Goal: Information Seeking & Learning: Find specific page/section

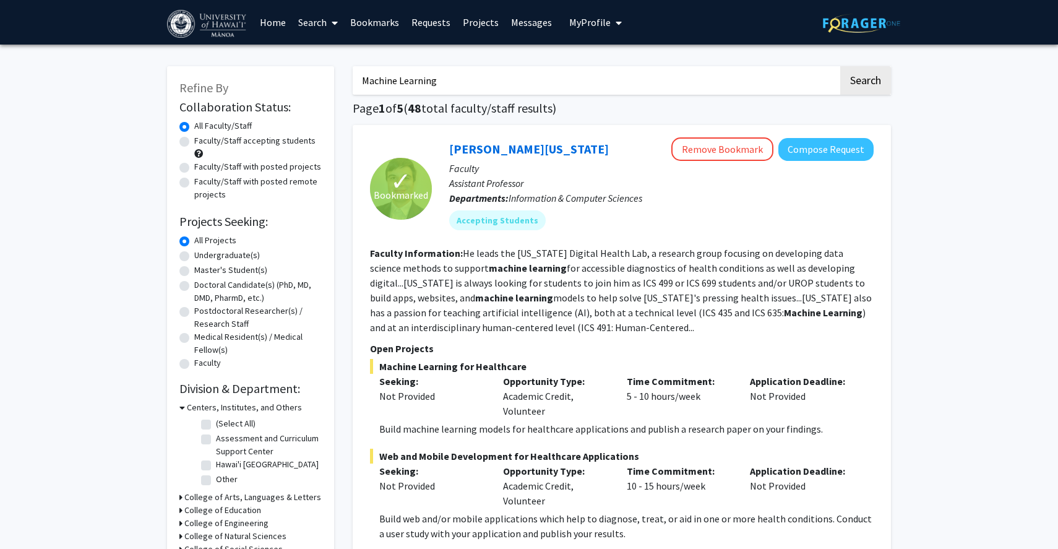
drag, startPoint x: 452, startPoint y: 84, endPoint x: 282, endPoint y: 90, distance: 170.4
click at [841, 66] on button "Search" at bounding box center [866, 80] width 51 height 28
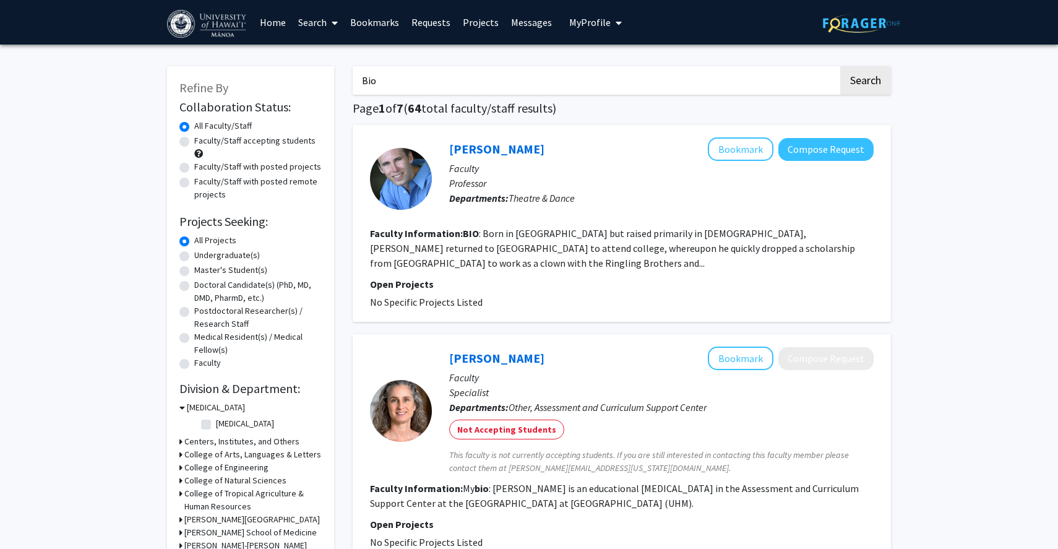
drag, startPoint x: 384, startPoint y: 79, endPoint x: 336, endPoint y: 79, distance: 48.3
type input "health"
click at [841, 66] on button "Search" at bounding box center [866, 80] width 51 height 28
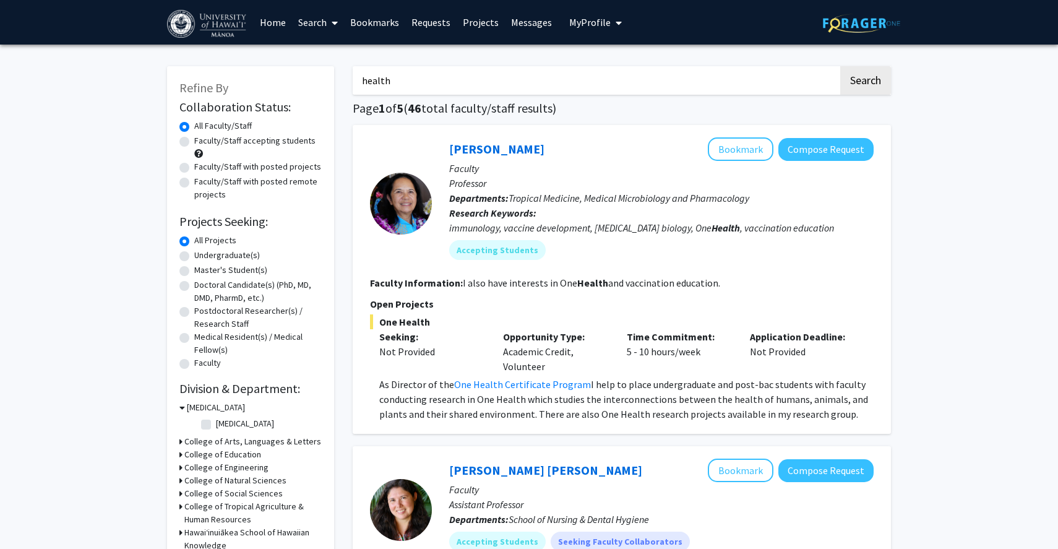
click at [382, 23] on link "Bookmarks" at bounding box center [374, 22] width 61 height 43
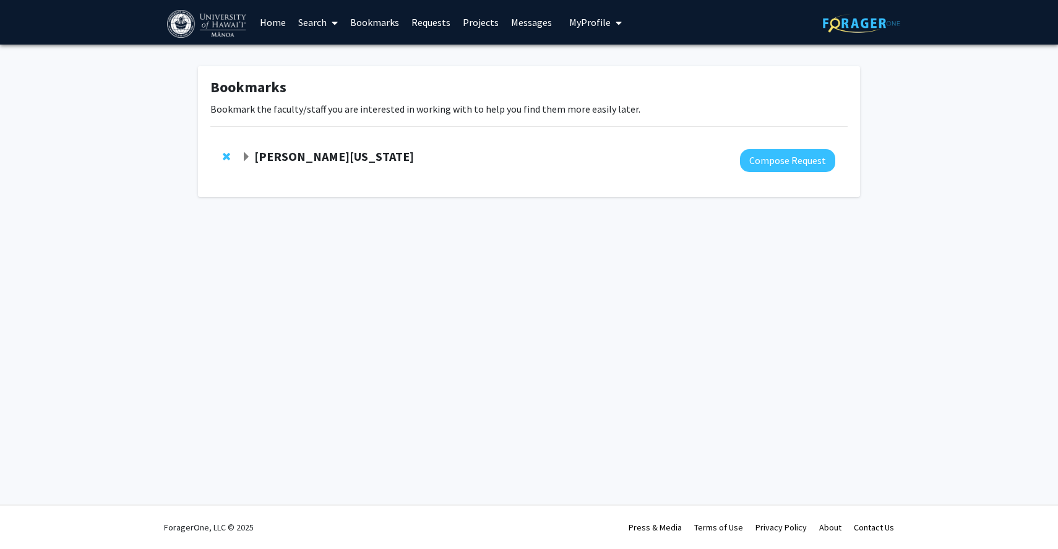
click at [302, 151] on strong "[PERSON_NAME][US_STATE]" at bounding box center [334, 156] width 160 height 15
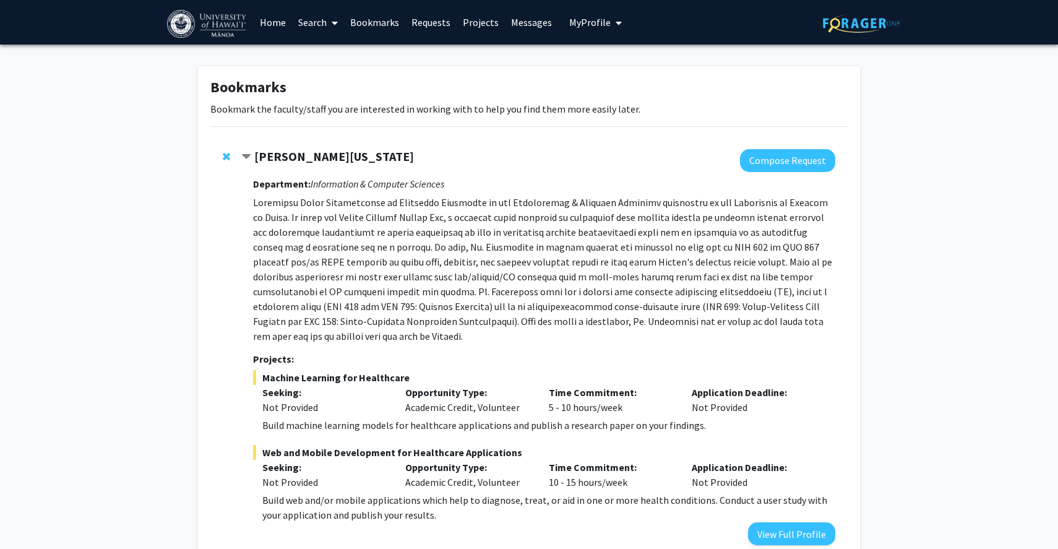
click at [597, 26] on span "My Profile" at bounding box center [589, 22] width 41 height 12
click at [610, 64] on span "View Profile" at bounding box center [646, 71] width 75 height 14
